Goal: Check status

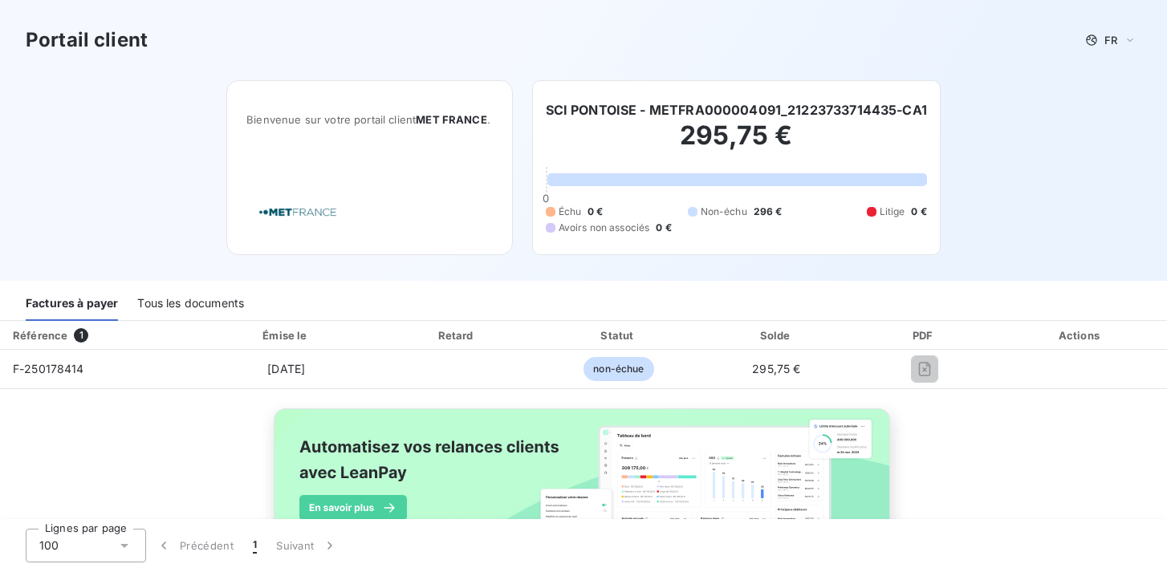
click at [1112, 327] on div "Actions" at bounding box center [1080, 335] width 166 height 16
click at [767, 521] on div "Lignes par page 100 Précédent 1 Suivant" at bounding box center [583, 545] width 1167 height 53
click at [741, 468] on img at bounding box center [583, 497] width 648 height 197
click at [196, 304] on div "Tous les documents" at bounding box center [190, 304] width 107 height 34
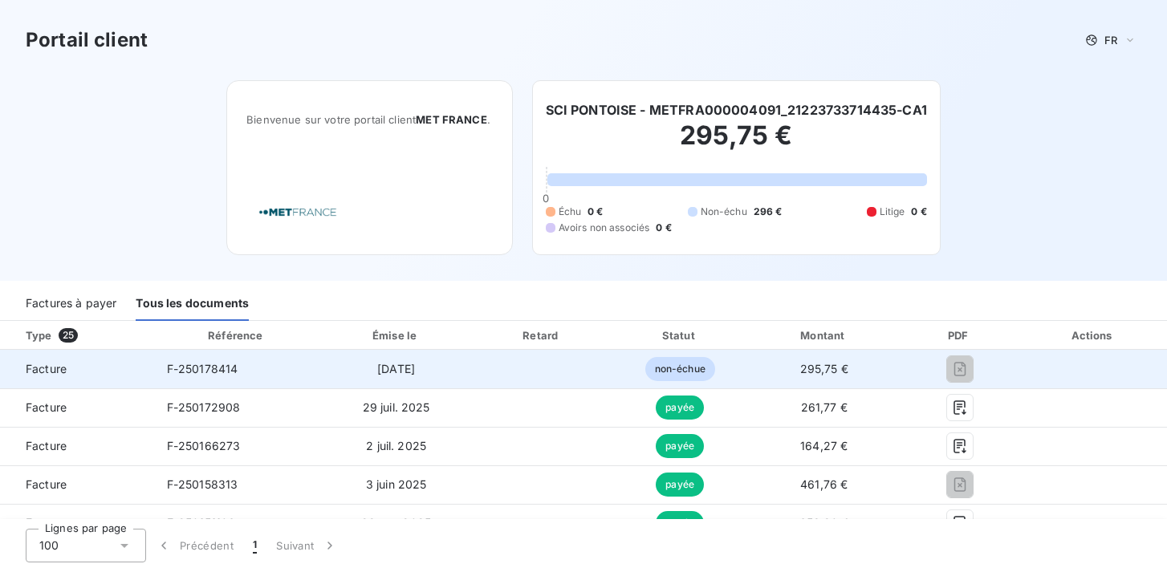
click at [701, 372] on span "non-échue" at bounding box center [680, 369] width 70 height 24
click at [806, 372] on span "295,75 €" at bounding box center [824, 369] width 48 height 14
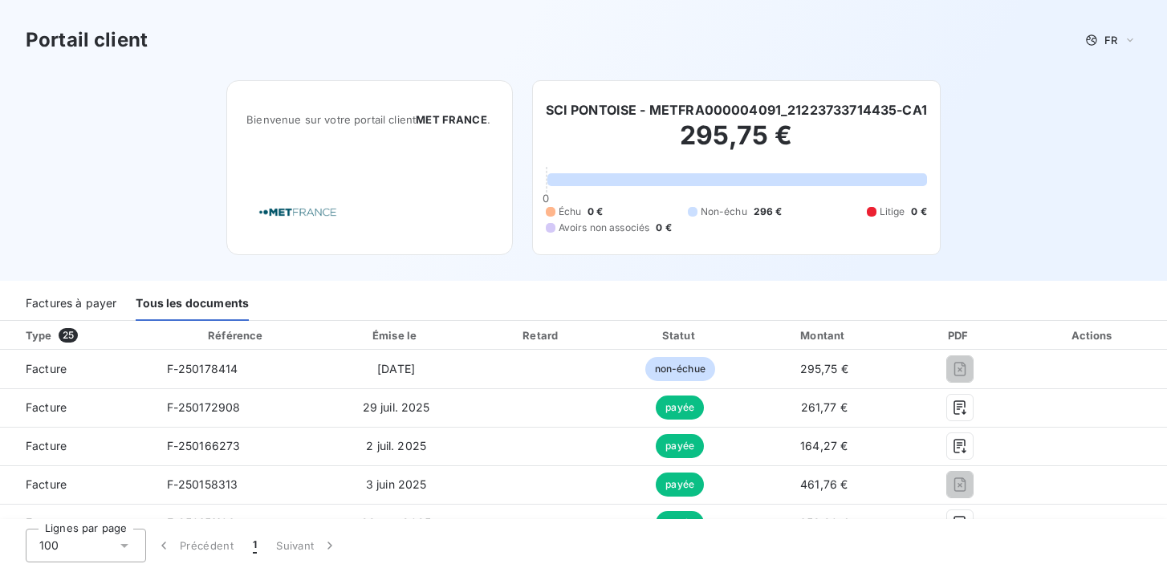
click at [107, 303] on div "Factures à payer" at bounding box center [71, 304] width 91 height 34
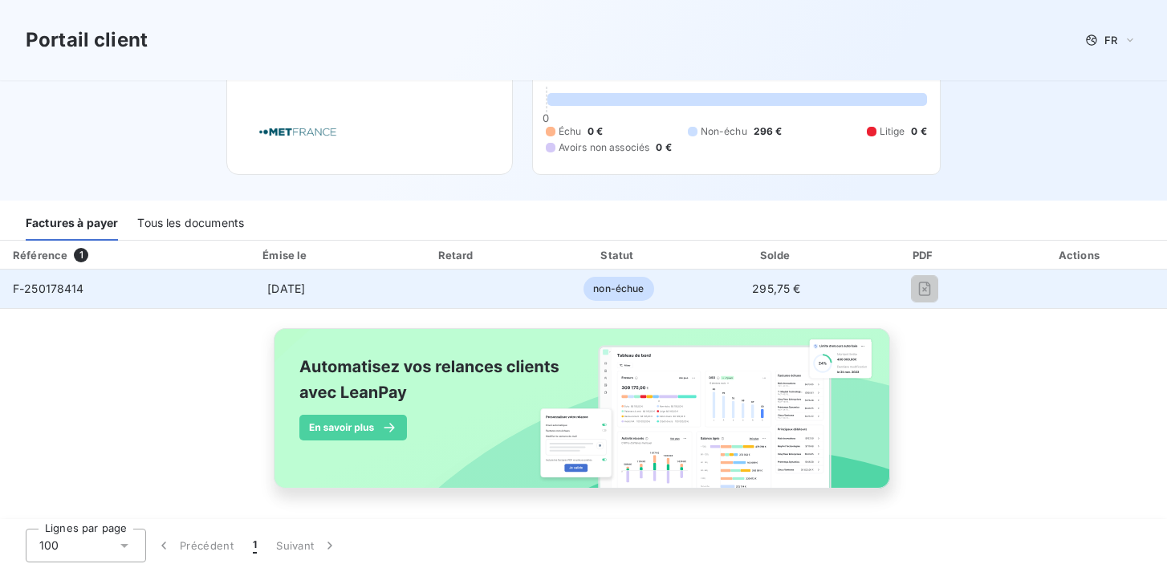
scroll to position [84, 0]
